Goal: Information Seeking & Learning: Learn about a topic

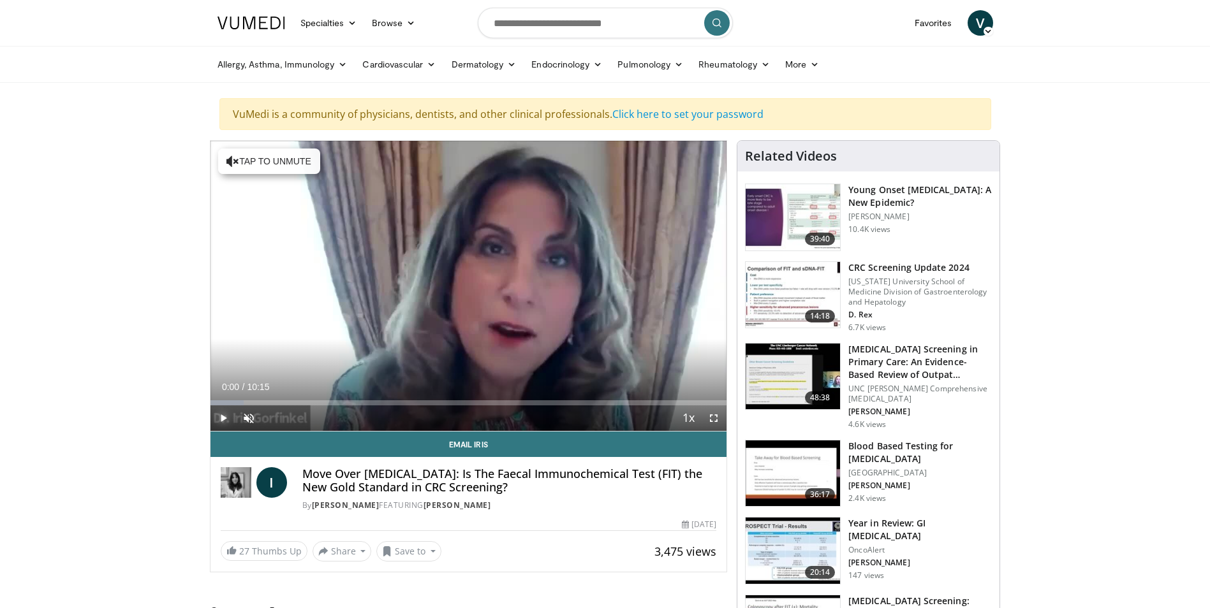
click at [227, 413] on span "Video Player" at bounding box center [223, 419] width 26 height 26
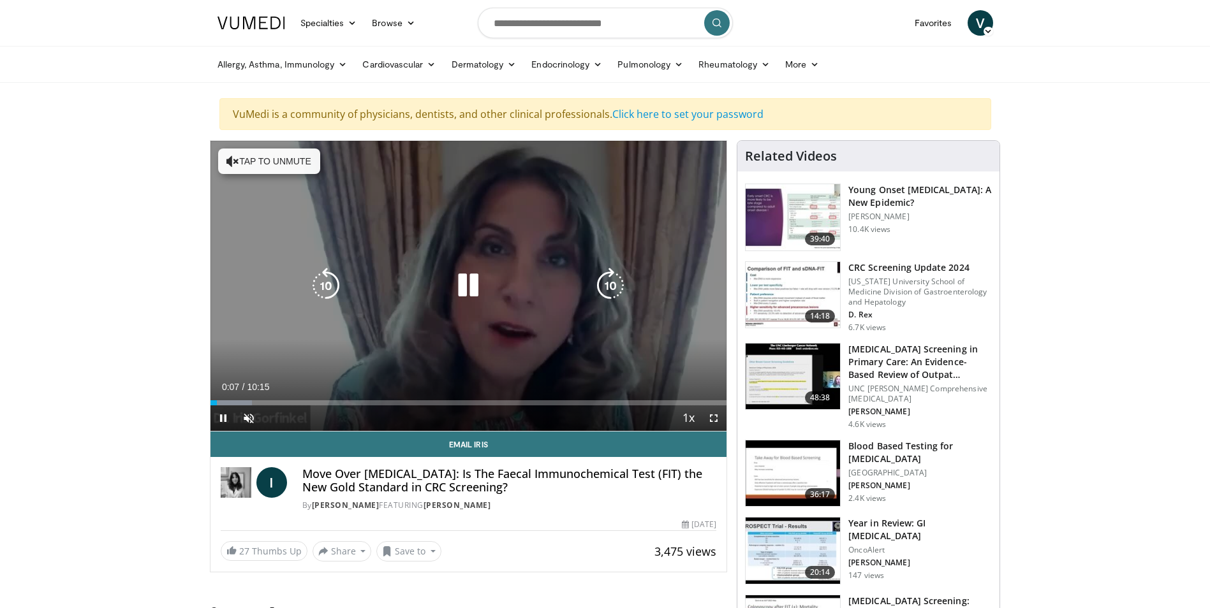
click at [282, 163] on button "Tap to unmute" at bounding box center [269, 162] width 102 height 26
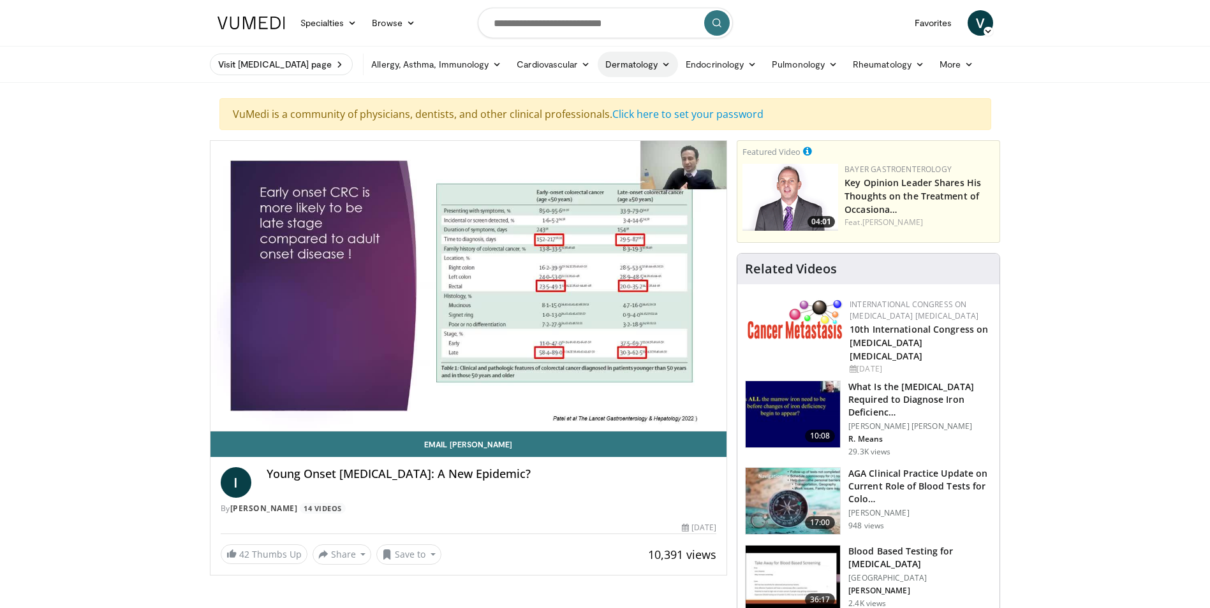
click at [624, 61] on link "Dermatology" at bounding box center [637, 65] width 80 height 26
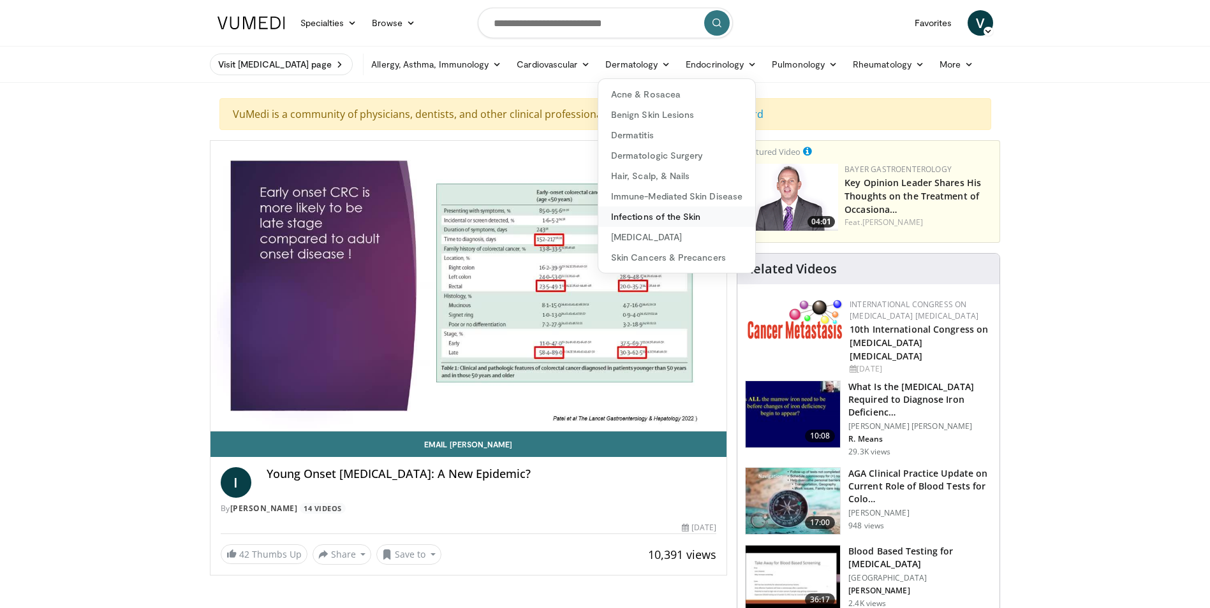
click at [641, 216] on link "Infections of the Skin" at bounding box center [676, 217] width 157 height 20
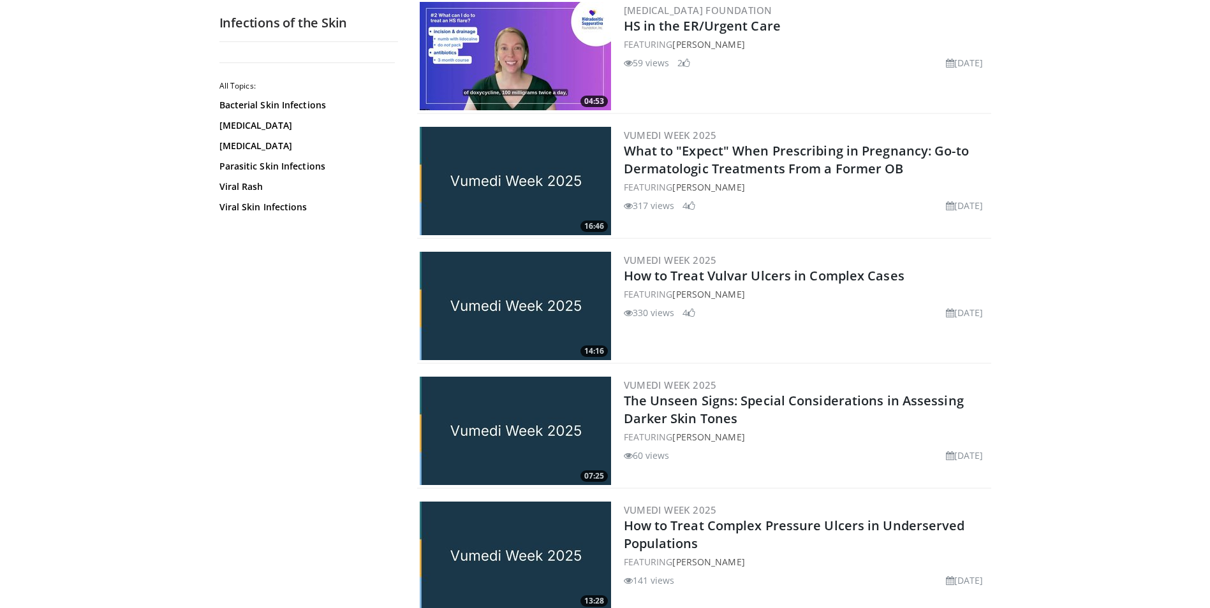
scroll to position [1339, 0]
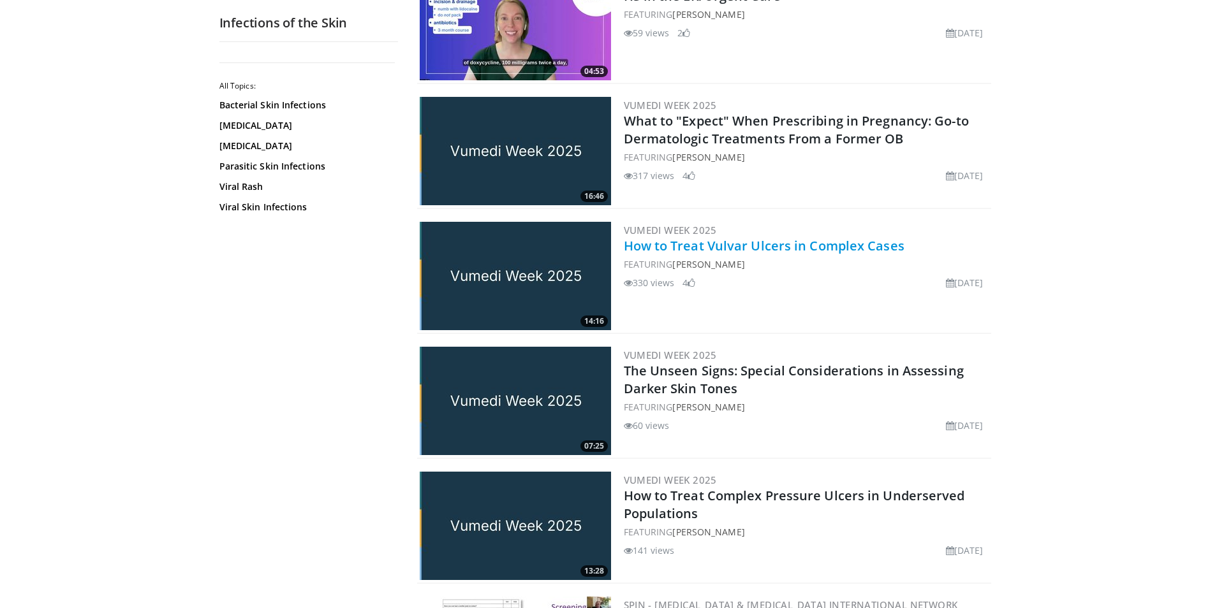
click at [871, 243] on link "How to Treat Vulvar Ulcers in Complex Cases" at bounding box center [764, 245] width 281 height 17
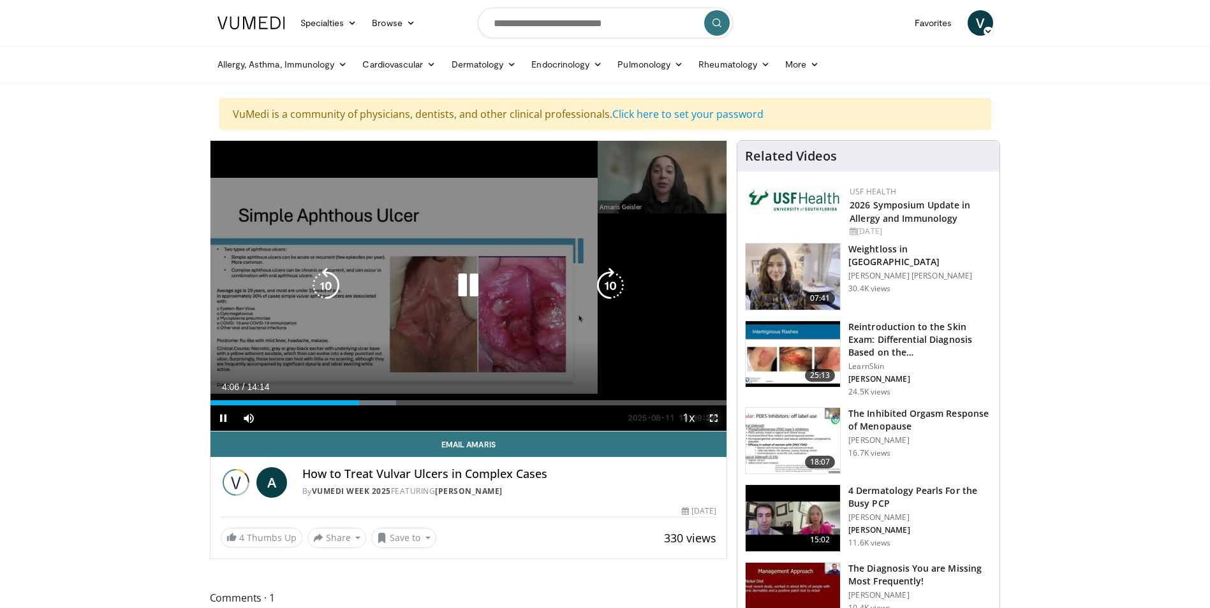
drag, startPoint x: 711, startPoint y: 420, endPoint x: 713, endPoint y: 467, distance: 47.3
click at [711, 420] on span "Video Player" at bounding box center [714, 419] width 26 height 26
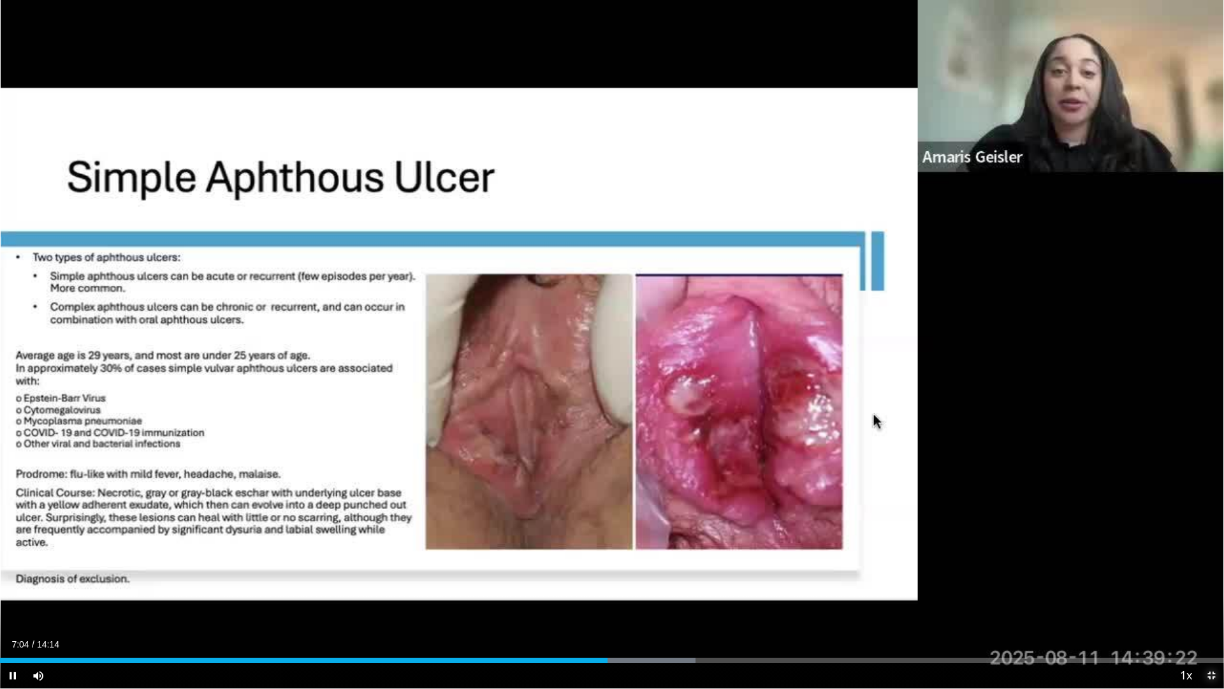
click at [1209, 608] on span "Video Player" at bounding box center [1212, 675] width 26 height 26
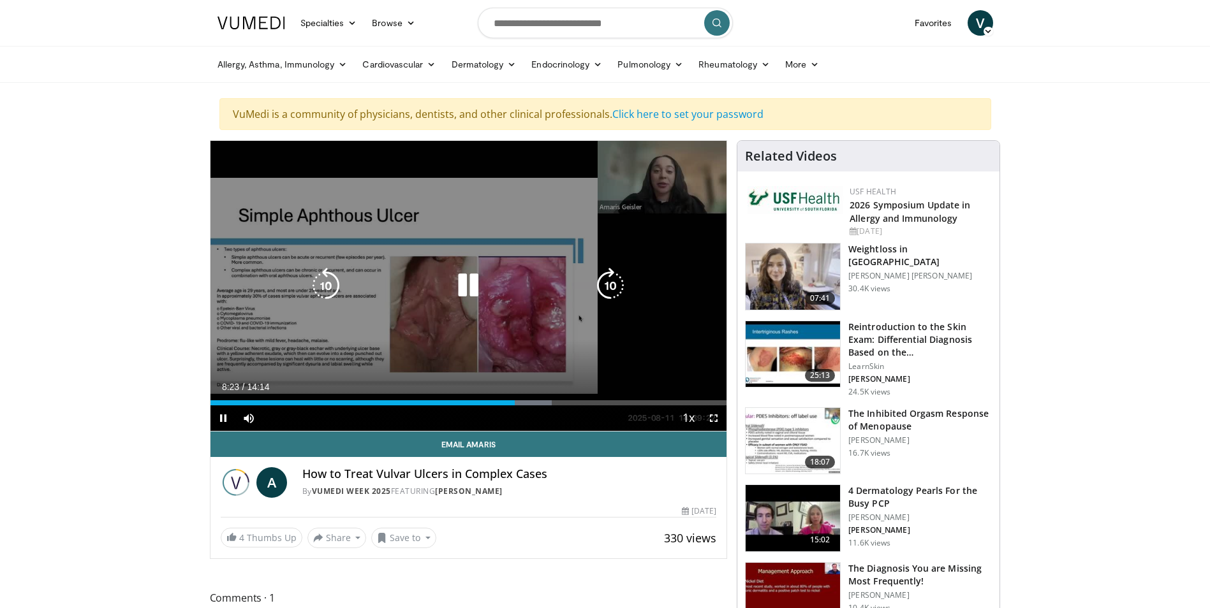
click at [461, 294] on icon "Video Player" at bounding box center [468, 286] width 36 height 36
